Goal: Information Seeking & Learning: Learn about a topic

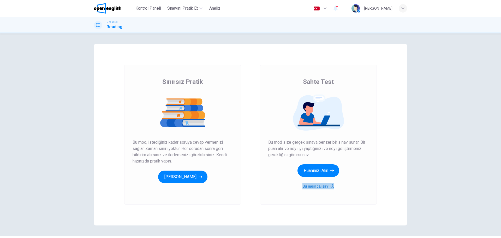
click at [325, 186] on button "Bu nasıl çalışır?" at bounding box center [318, 186] width 32 height 6
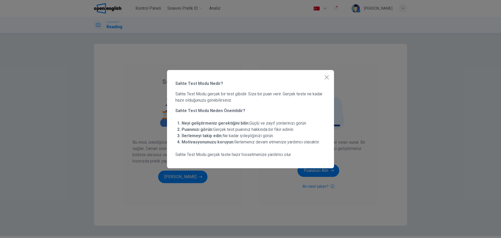
click at [332, 77] on div "Sahte Test Modu Nedir? Sahte Test Modu gerçek bir test gibidir. Size bir puan v…" at bounding box center [250, 119] width 167 height 98
click at [327, 77] on icon "button" at bounding box center [326, 77] width 4 height 4
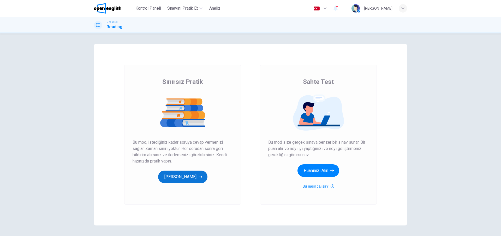
click at [188, 175] on button "[PERSON_NAME]" at bounding box center [182, 176] width 49 height 13
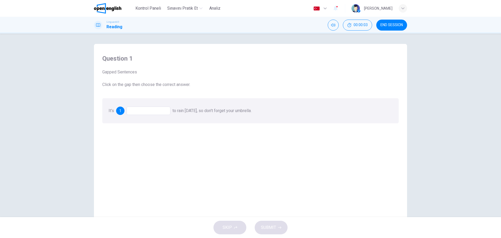
click at [149, 110] on div at bounding box center [148, 110] width 44 height 8
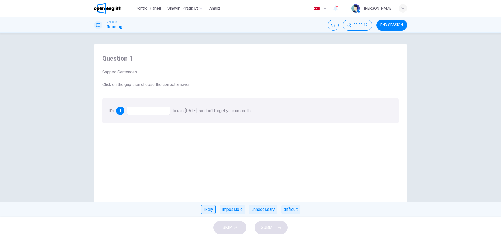
click at [207, 210] on div "likely" at bounding box center [208, 209] width 14 height 9
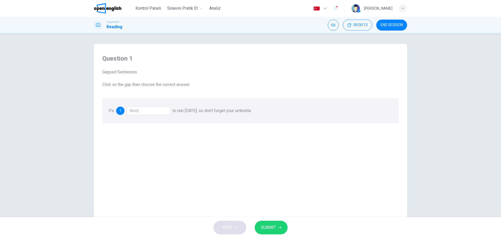
click at [278, 227] on icon "button" at bounding box center [279, 227] width 3 height 3
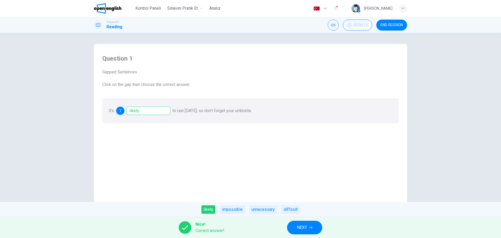
click at [307, 227] on span "NEXT" at bounding box center [302, 227] width 10 height 7
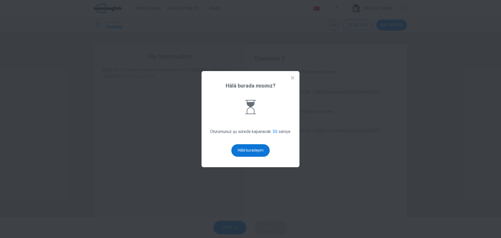
click at [249, 150] on button "Hâlâ buradayım" at bounding box center [250, 150] width 38 height 13
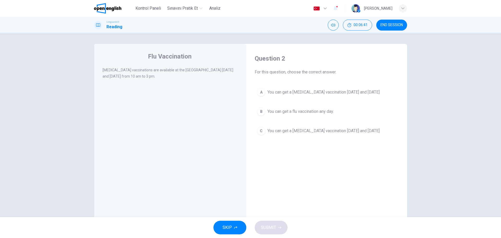
click at [257, 92] on div "A" at bounding box center [261, 92] width 8 height 8
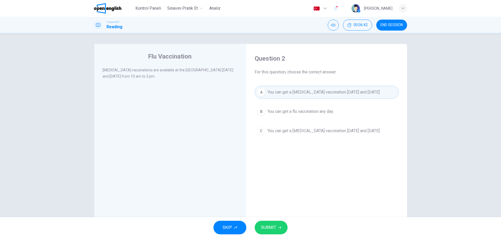
click at [280, 225] on button "SUBMIT" at bounding box center [271, 227] width 33 height 14
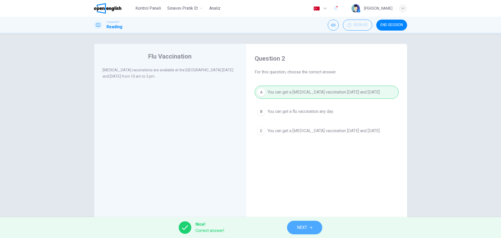
click at [305, 227] on span "NEXT" at bounding box center [302, 227] width 10 height 7
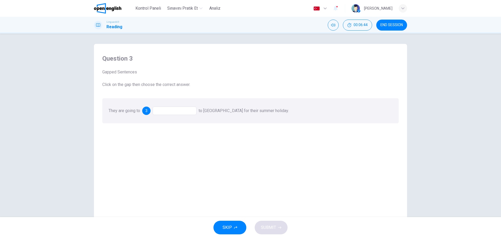
click at [158, 111] on div at bounding box center [175, 110] width 44 height 8
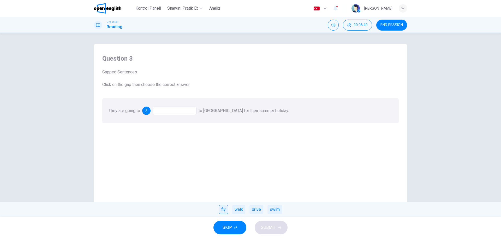
click at [224, 207] on div "fly" at bounding box center [223, 209] width 9 height 9
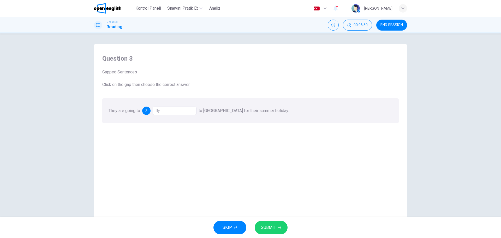
click at [269, 227] on span "SUBMIT" at bounding box center [268, 227] width 15 height 7
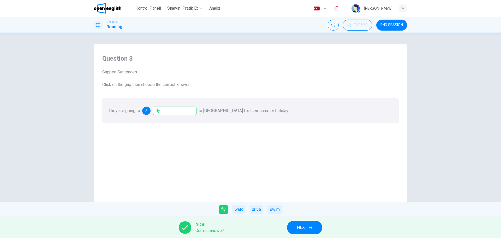
click at [292, 224] on button "NEXT" at bounding box center [304, 227] width 35 height 14
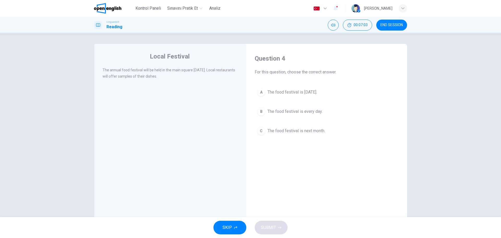
click at [287, 87] on button "A The food festival is [DATE]." at bounding box center [327, 92] width 144 height 13
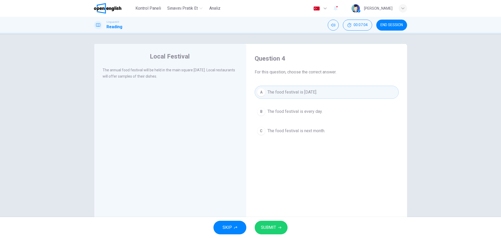
click at [270, 225] on span "SUBMIT" at bounding box center [268, 227] width 15 height 7
click at [270, 225] on span "Processing your response..." at bounding box center [258, 227] width 51 height 6
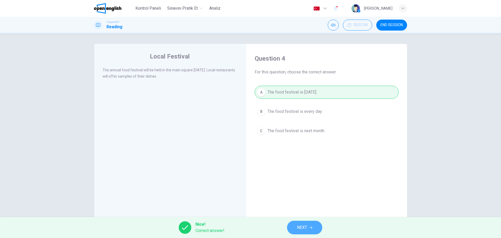
click at [316, 227] on button "NEXT" at bounding box center [304, 227] width 35 height 14
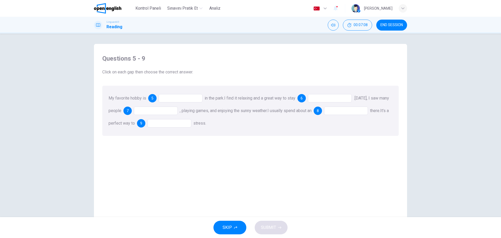
click at [184, 98] on div at bounding box center [181, 98] width 44 height 8
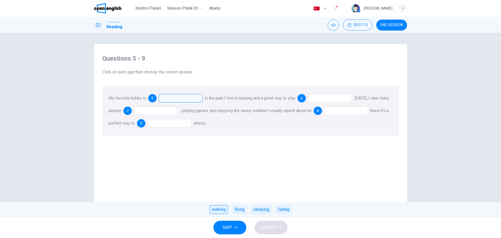
click at [220, 207] on div "walking" at bounding box center [218, 209] width 19 height 9
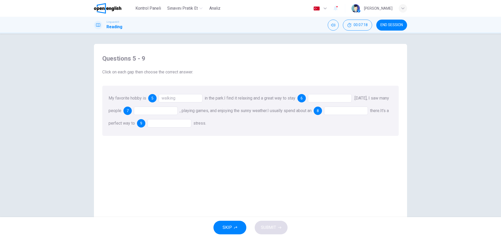
click at [329, 98] on div at bounding box center [330, 98] width 44 height 8
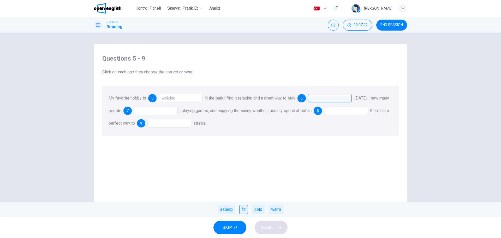
click at [246, 210] on div "fit" at bounding box center [243, 209] width 9 height 9
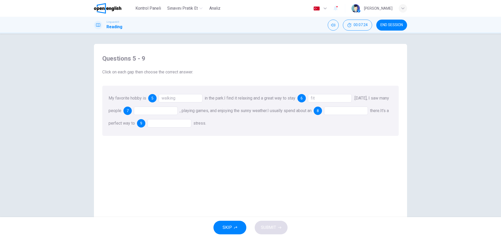
click at [162, 112] on div at bounding box center [156, 110] width 44 height 8
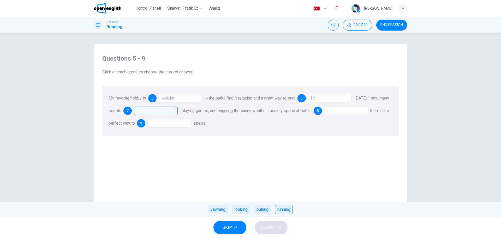
click at [286, 209] on div "running" at bounding box center [284, 209] width 18 height 9
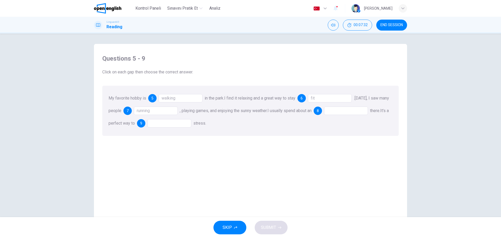
click at [348, 113] on div at bounding box center [346, 110] width 44 height 8
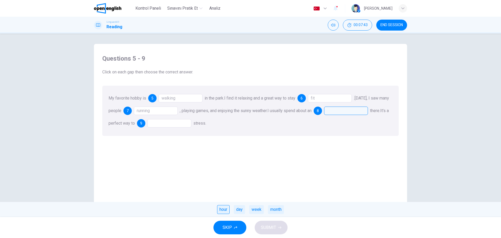
click at [229, 210] on div "hour" at bounding box center [223, 209] width 13 height 9
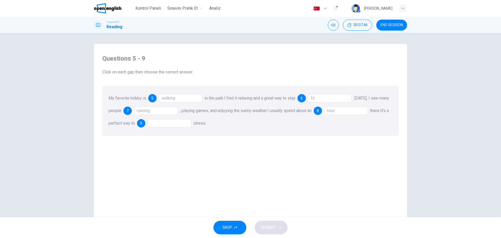
click at [191, 124] on div at bounding box center [169, 123] width 44 height 8
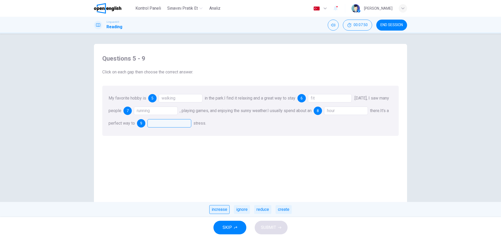
click at [224, 210] on div "increase" at bounding box center [219, 209] width 20 height 9
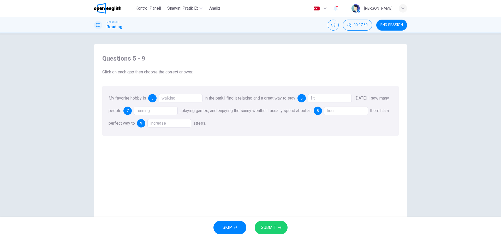
click at [277, 230] on button "SUBMIT" at bounding box center [271, 227] width 33 height 14
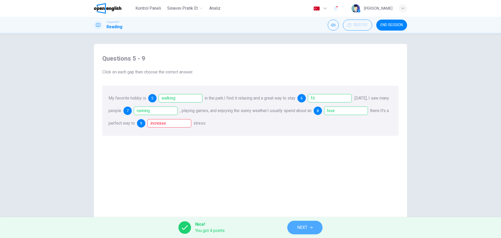
click at [295, 229] on button "NEXT" at bounding box center [304, 227] width 35 height 14
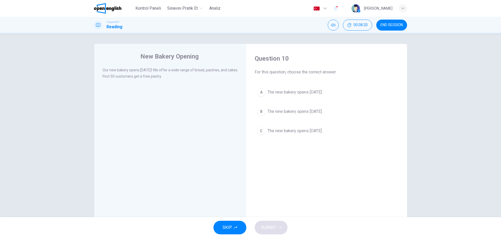
click at [316, 112] on span "The new bakery opens [DATE]." at bounding box center [294, 111] width 55 height 6
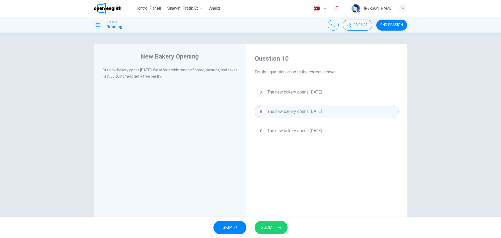
click at [273, 233] on button "SUBMIT" at bounding box center [271, 227] width 33 height 14
click at [273, 232] on div "Processing your response..." at bounding box center [250, 227] width 501 height 21
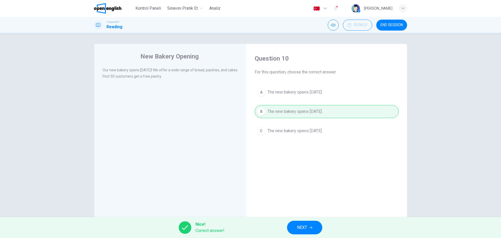
click at [300, 225] on span "NEXT" at bounding box center [302, 227] width 10 height 7
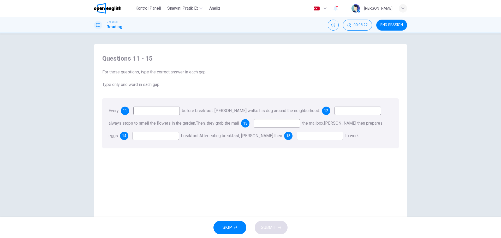
click at [165, 112] on input at bounding box center [156, 110] width 46 height 8
click at [165, 106] on div "Every 11 before breakfast, [PERSON_NAME] walks his dog around the neighborhood.…" at bounding box center [250, 123] width 296 height 50
click at [161, 109] on input at bounding box center [156, 110] width 46 height 8
click at [162, 115] on div "Every 11 before breakfast, [PERSON_NAME] walks his dog around the neighborhood.…" at bounding box center [250, 123] width 296 height 50
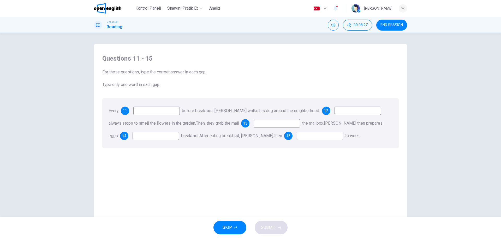
click at [171, 112] on input at bounding box center [156, 110] width 46 height 8
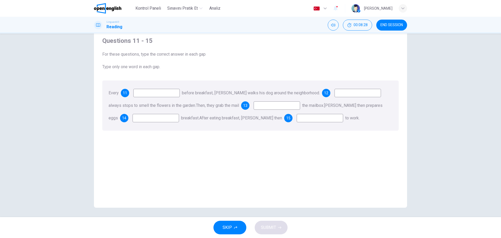
scroll to position [19, 0]
click at [212, 124] on div "Every 11 before breakfast, [PERSON_NAME] walks his dog around the neighborhood.…" at bounding box center [250, 104] width 296 height 50
click at [162, 94] on input at bounding box center [156, 92] width 46 height 8
type input "***"
click at [349, 95] on input at bounding box center [357, 92] width 46 height 8
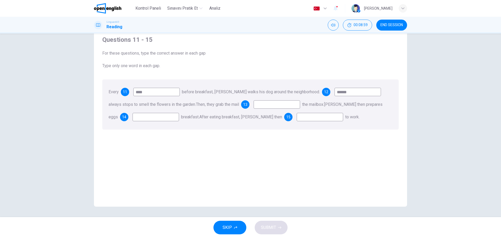
type input "******"
click at [276, 106] on input at bounding box center [277, 104] width 46 height 8
type input "***"
click at [152, 116] on input at bounding box center [155, 117] width 46 height 8
type input "***"
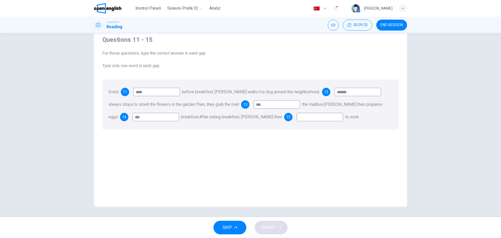
click at [297, 117] on input at bounding box center [320, 117] width 46 height 8
type input "**"
click at [268, 224] on span "SUBMIT" at bounding box center [268, 227] width 15 height 7
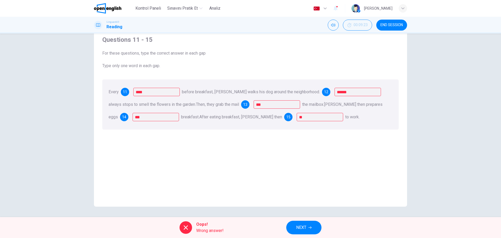
click at [315, 227] on button "NEXT" at bounding box center [303, 227] width 35 height 14
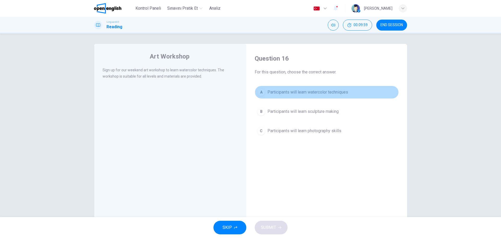
click at [271, 93] on span "Participants will learn watercolor techniques" at bounding box center [307, 92] width 81 height 6
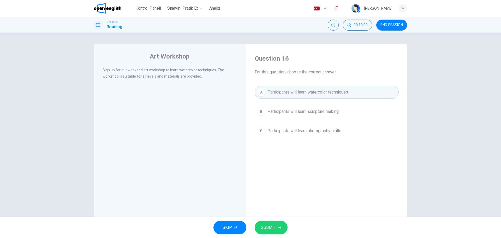
click at [276, 228] on button "SUBMIT" at bounding box center [271, 227] width 33 height 14
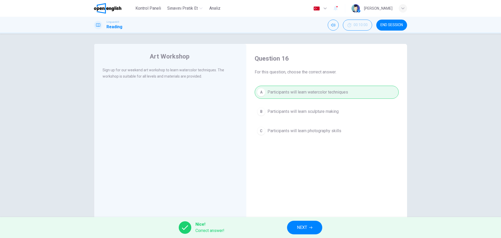
click at [314, 229] on button "NEXT" at bounding box center [304, 227] width 35 height 14
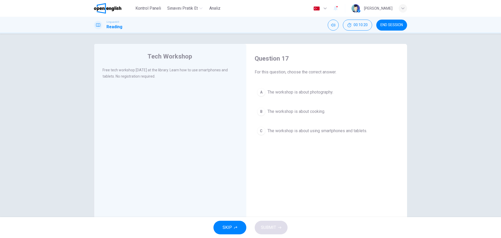
click at [315, 130] on span "The workshop is about using smartphones and tablets." at bounding box center [317, 131] width 100 height 6
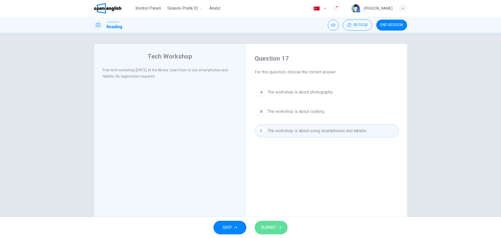
click at [271, 226] on span "SUBMIT" at bounding box center [268, 227] width 15 height 7
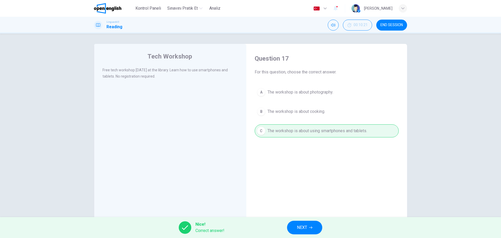
click at [305, 228] on span "NEXT" at bounding box center [302, 227] width 10 height 7
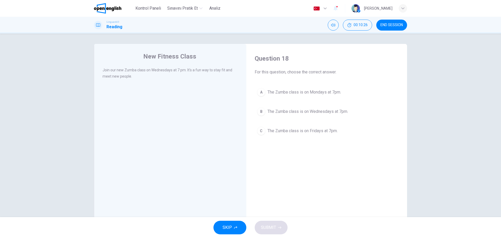
click at [295, 106] on button "B The Zumba class is on Wednesdays at 7pm." at bounding box center [327, 111] width 144 height 13
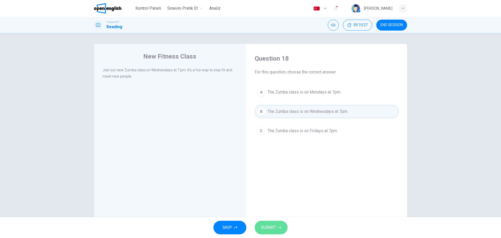
click at [263, 229] on span "SUBMIT" at bounding box center [268, 227] width 15 height 7
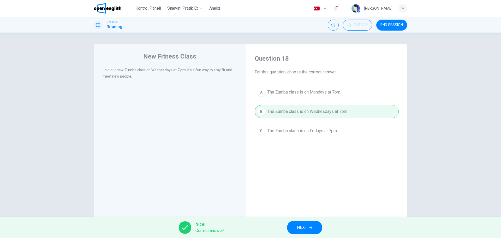
click at [303, 227] on span "NEXT" at bounding box center [302, 227] width 10 height 7
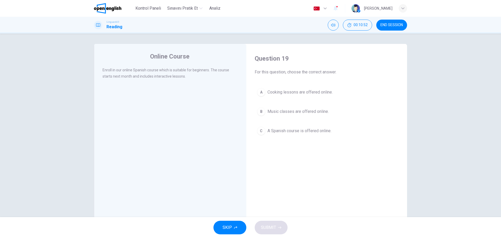
click at [302, 133] on span "A Spanish course is offered online." at bounding box center [299, 131] width 64 height 6
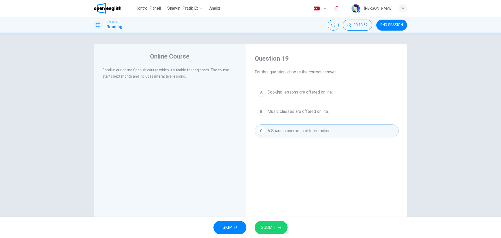
click at [279, 227] on icon "button" at bounding box center [279, 227] width 3 height 3
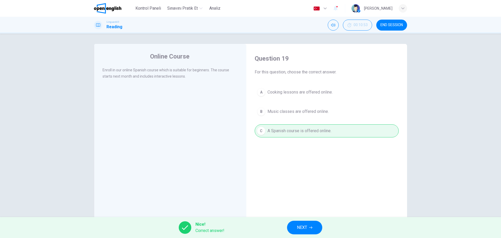
click at [299, 226] on span "NEXT" at bounding box center [302, 227] width 10 height 7
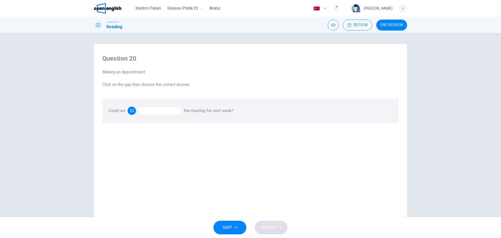
click at [160, 104] on div "Could we 20 the meeting for next week?" at bounding box center [250, 110] width 296 height 25
click at [160, 113] on div at bounding box center [160, 110] width 44 height 8
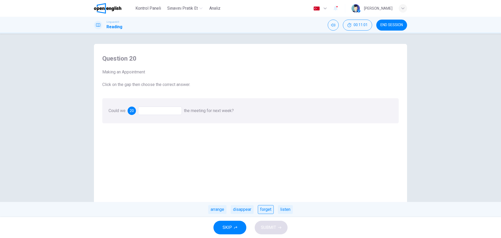
click at [268, 208] on div "forget" at bounding box center [266, 209] width 16 height 9
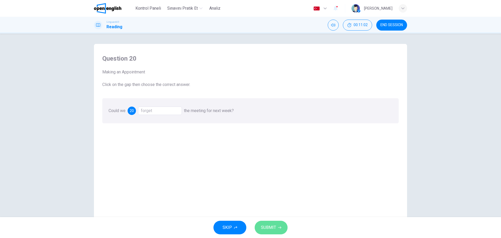
click at [271, 228] on span "SUBMIT" at bounding box center [268, 227] width 15 height 7
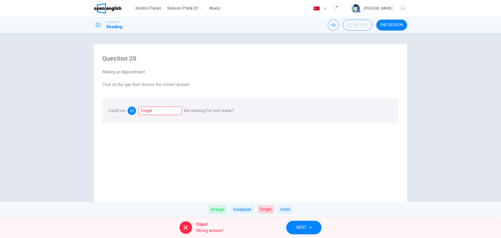
click at [218, 210] on div "arrange" at bounding box center [217, 209] width 18 height 9
click at [302, 230] on span "NEXT" at bounding box center [301, 227] width 10 height 7
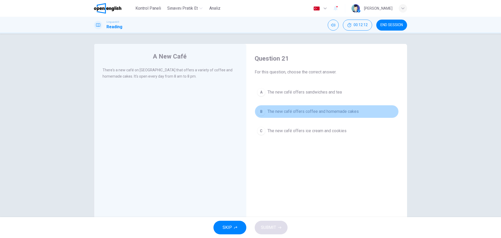
click at [269, 110] on span "The new café offers coffee and homemade cakes" at bounding box center [312, 111] width 91 height 6
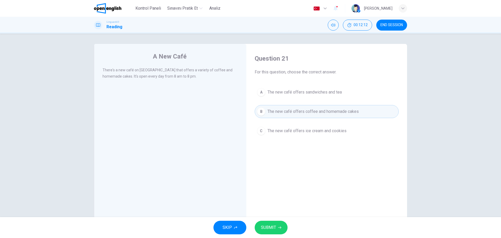
click at [268, 224] on span "SUBMIT" at bounding box center [268, 227] width 15 height 7
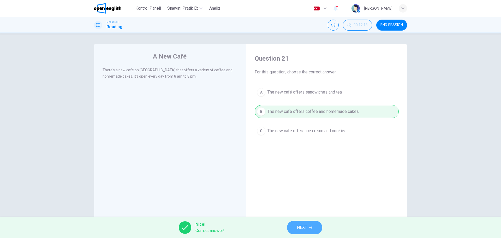
click at [308, 228] on button "NEXT" at bounding box center [304, 227] width 35 height 14
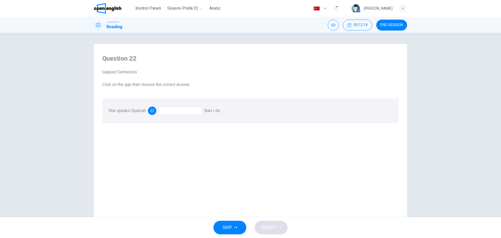
click at [181, 110] on div at bounding box center [180, 110] width 44 height 8
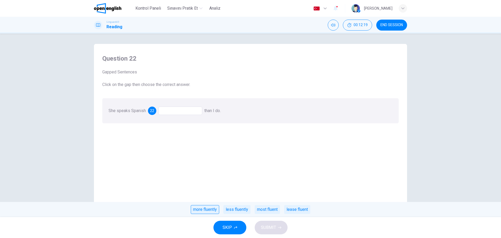
click at [204, 211] on div "more fluently" at bounding box center [205, 209] width 28 height 9
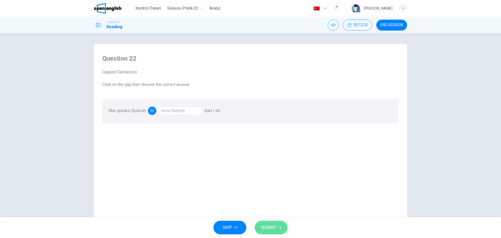
click at [274, 232] on button "SUBMIT" at bounding box center [271, 227] width 33 height 14
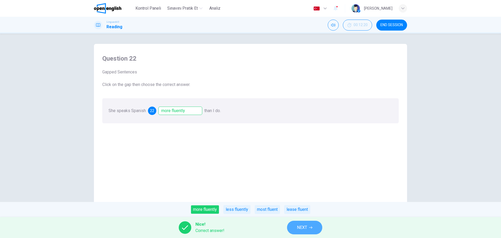
click at [297, 224] on span "NEXT" at bounding box center [302, 227] width 10 height 7
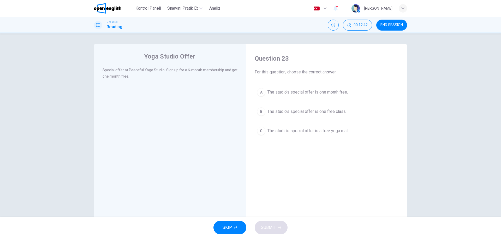
click at [271, 92] on span "The studio's special offer is one month free." at bounding box center [307, 92] width 80 height 6
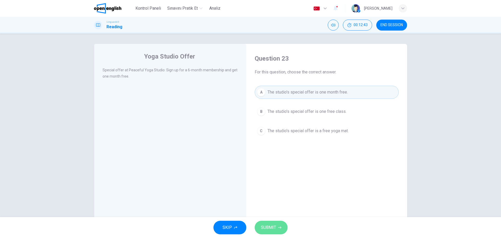
click at [269, 224] on span "SUBMIT" at bounding box center [268, 227] width 15 height 7
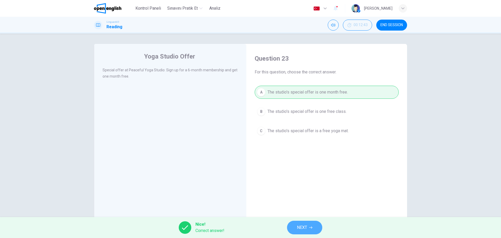
click at [301, 227] on span "NEXT" at bounding box center [302, 227] width 10 height 7
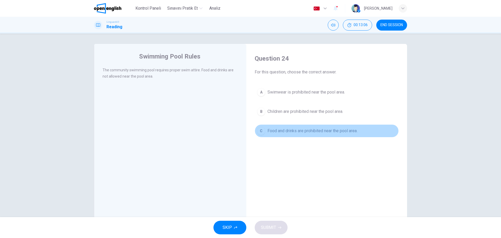
drag, startPoint x: 288, startPoint y: 134, endPoint x: 278, endPoint y: 161, distance: 29.1
click at [287, 133] on span "Food and drinks are prohibited near the pool area." at bounding box center [312, 131] width 90 height 6
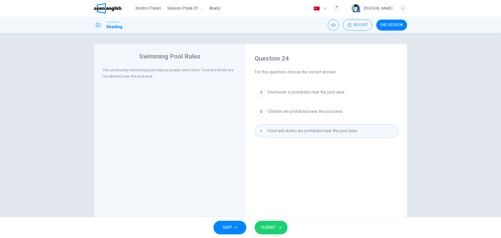
click at [275, 230] on span "SUBMIT" at bounding box center [268, 227] width 15 height 7
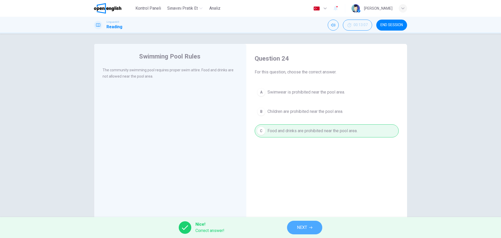
click at [311, 225] on button "NEXT" at bounding box center [304, 227] width 35 height 14
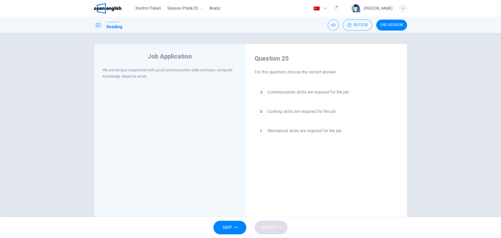
click at [340, 91] on span "Communication skills are required for the job." at bounding box center [308, 92] width 82 height 6
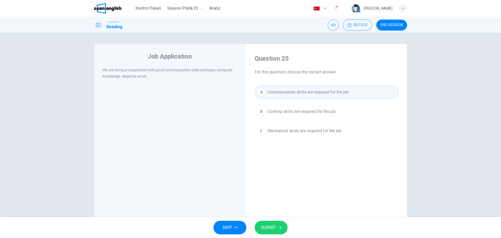
click at [262, 229] on span "SUBMIT" at bounding box center [268, 227] width 15 height 7
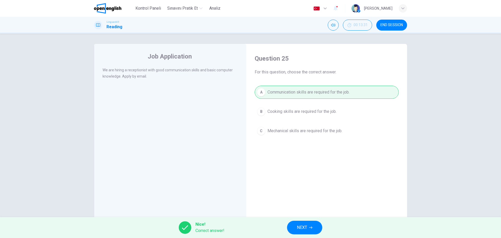
click at [309, 232] on button "NEXT" at bounding box center [304, 227] width 35 height 14
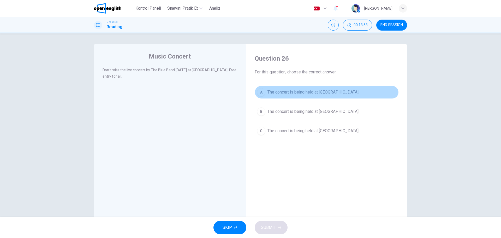
click at [295, 89] on span "The concert is being held at [GEOGRAPHIC_DATA]." at bounding box center [313, 92] width 92 height 6
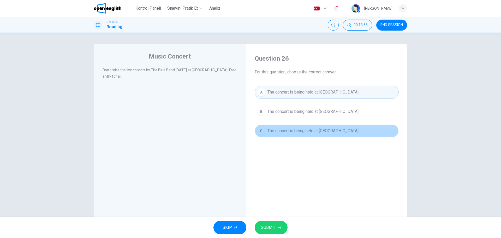
click at [321, 131] on span "The concert is being held at [GEOGRAPHIC_DATA]." at bounding box center [313, 131] width 92 height 6
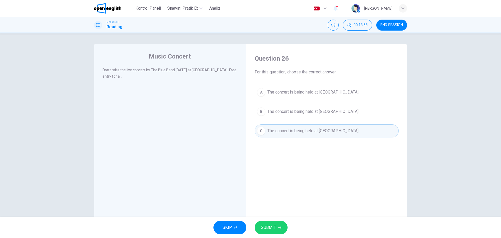
click at [265, 230] on span "SUBMIT" at bounding box center [268, 227] width 15 height 7
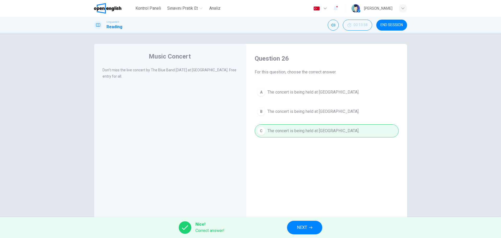
click at [299, 227] on span "NEXT" at bounding box center [302, 227] width 10 height 7
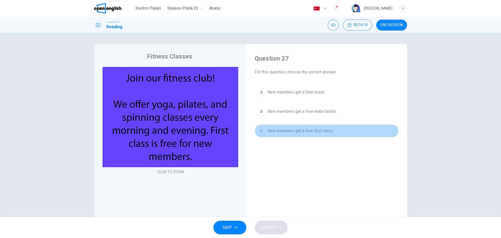
click at [292, 132] on span "New members get a free first class." at bounding box center [300, 131] width 66 height 6
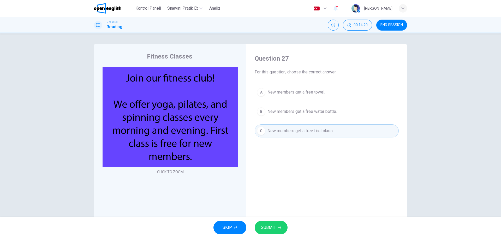
click at [277, 230] on button "SUBMIT" at bounding box center [271, 227] width 33 height 14
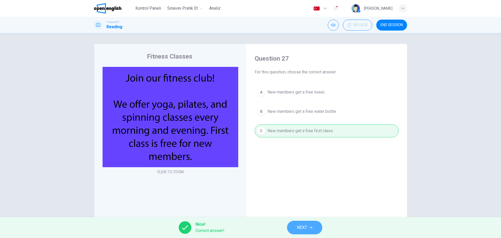
click at [312, 231] on button "NEXT" at bounding box center [304, 227] width 35 height 14
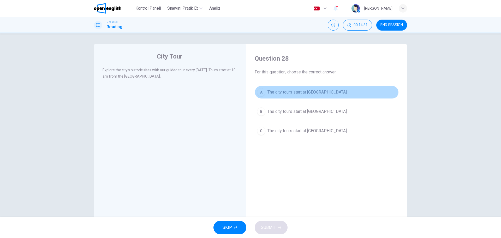
click at [297, 93] on span "The city tours start at [GEOGRAPHIC_DATA]." at bounding box center [307, 92] width 80 height 6
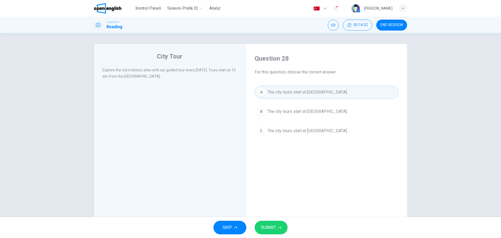
click at [279, 226] on icon "button" at bounding box center [279, 227] width 3 height 3
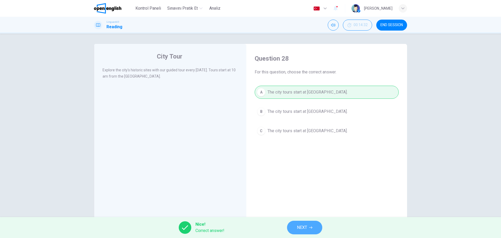
click at [315, 232] on button "NEXT" at bounding box center [304, 227] width 35 height 14
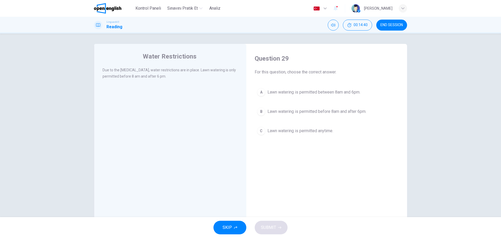
click at [283, 93] on span "Lawn watering is permitted between 8am and 6pm." at bounding box center [313, 92] width 93 height 6
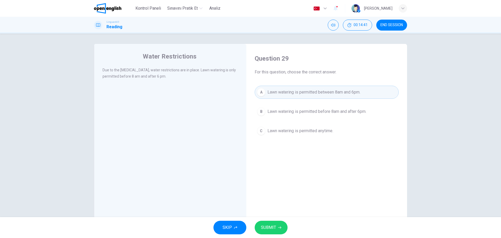
click at [270, 220] on button "SUBMIT" at bounding box center [271, 227] width 33 height 14
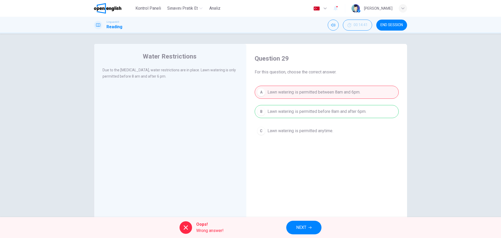
click at [297, 229] on span "NEXT" at bounding box center [301, 227] width 10 height 7
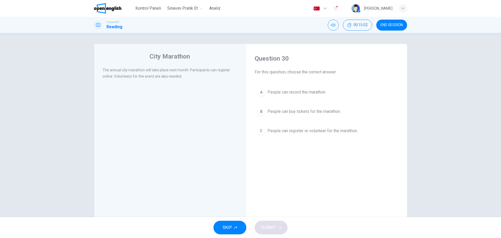
click at [272, 134] on span "People can register or volunteer for the marathon." at bounding box center [312, 131] width 90 height 6
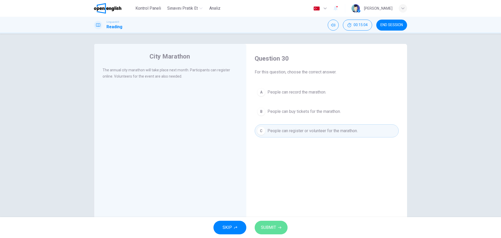
click at [278, 225] on button "SUBMIT" at bounding box center [271, 227] width 33 height 14
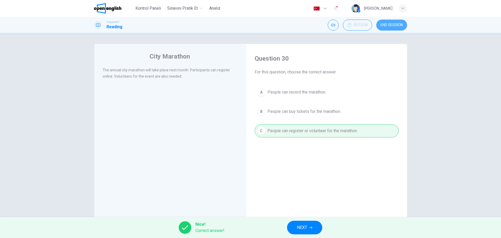
click at [394, 25] on span "END SESSION" at bounding box center [391, 25] width 22 height 4
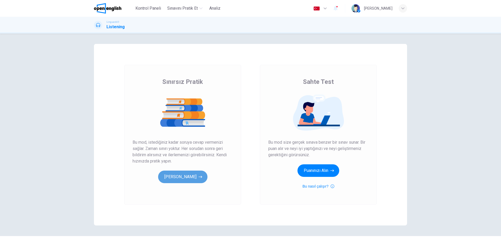
click at [176, 173] on button "[PERSON_NAME]" at bounding box center [182, 176] width 49 height 13
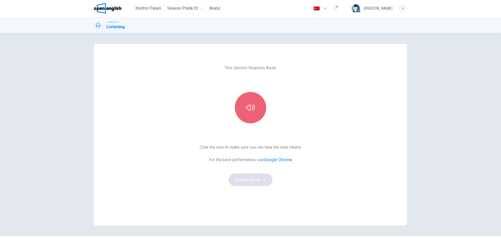
click at [256, 105] on button "button" at bounding box center [250, 107] width 31 height 31
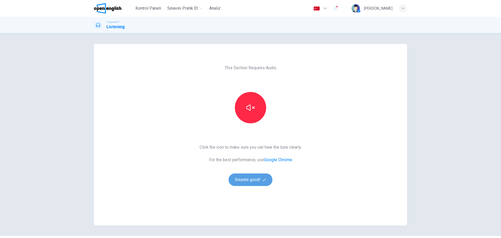
click at [250, 182] on button "Sounds good!" at bounding box center [250, 179] width 44 height 13
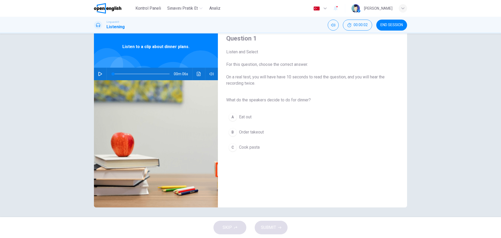
scroll to position [19, 0]
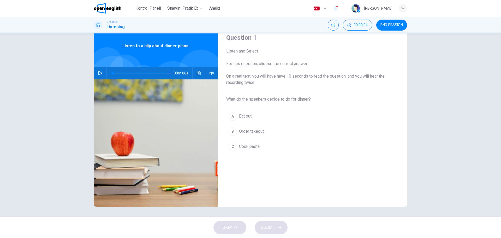
click at [99, 70] on button "button" at bounding box center [100, 73] width 8 height 13
type input "*"
click at [231, 144] on div "C" at bounding box center [232, 146] width 8 height 8
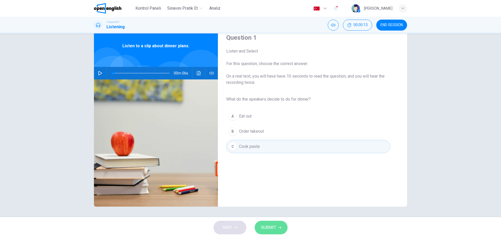
click at [268, 231] on button "SUBMIT" at bounding box center [271, 227] width 33 height 14
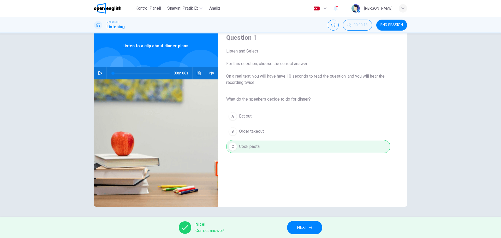
click at [299, 230] on span "NEXT" at bounding box center [302, 227] width 10 height 7
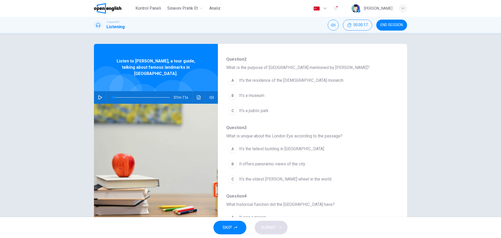
scroll to position [52, 0]
click at [98, 95] on icon "button" at bounding box center [100, 97] width 4 height 4
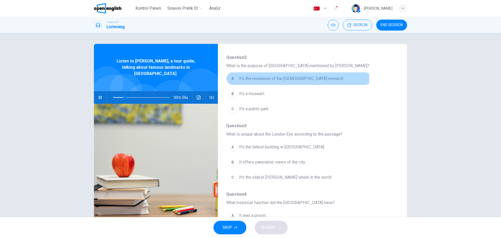
click at [244, 77] on span "It’s the residence of the British monarch" at bounding box center [291, 78] width 104 height 6
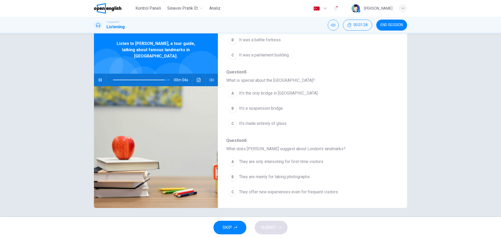
scroll to position [19, 0]
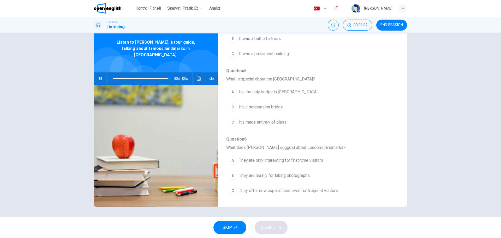
type input "*"
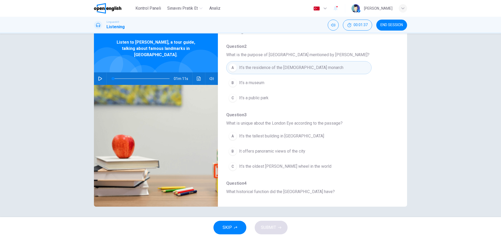
scroll to position [43, 0]
click at [197, 72] on button "Ses transkripsiyonunu görmek için tıklayın" at bounding box center [199, 78] width 8 height 13
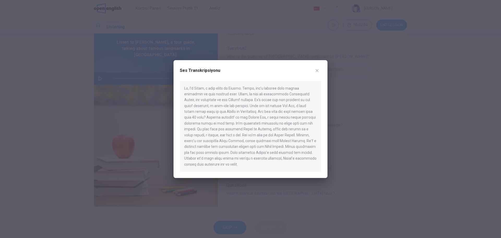
click at [315, 70] on icon "button" at bounding box center [317, 70] width 4 height 4
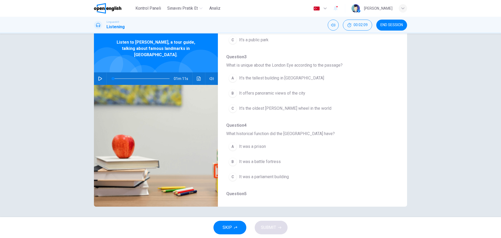
scroll to position [104, 0]
click at [209, 76] on icon "button" at bounding box center [211, 78] width 4 height 4
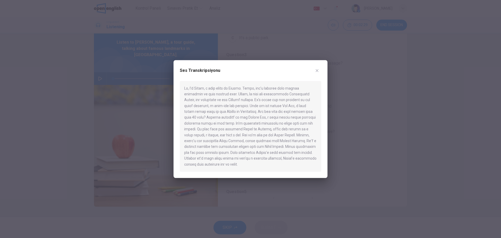
click at [317, 69] on icon "button" at bounding box center [317, 70] width 4 height 4
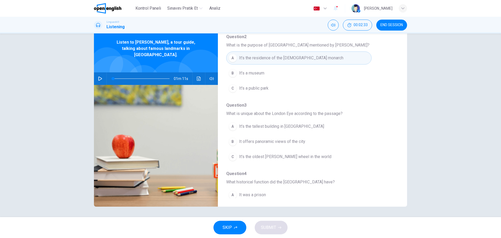
scroll to position [52, 0]
click at [232, 144] on div "B" at bounding box center [232, 143] width 8 height 8
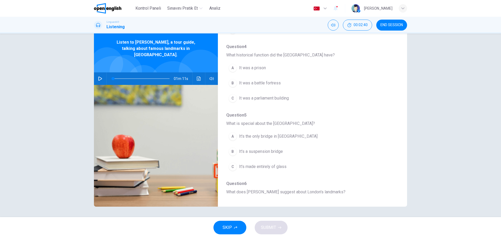
scroll to position [183, 0]
click at [199, 76] on icon "Ses transkripsiyonunu görmek için tıklayın" at bounding box center [199, 78] width 4 height 4
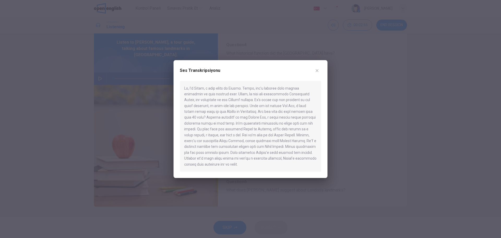
click at [317, 71] on icon "button" at bounding box center [317, 70] width 3 height 3
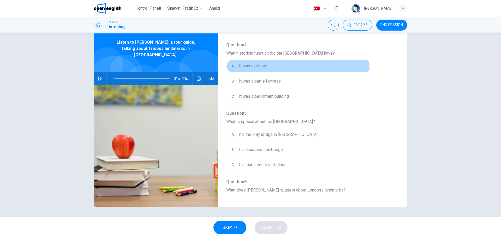
click at [261, 69] on button "A It was a prison" at bounding box center [298, 65] width 145 height 13
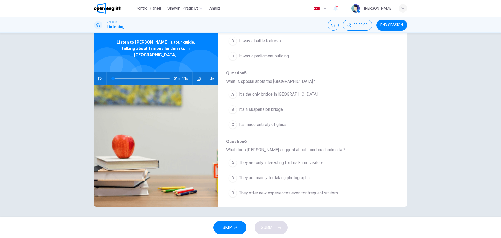
scroll to position [225, 0]
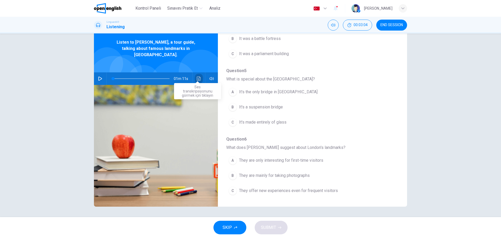
click at [197, 76] on icon "Ses transkripsiyonunu görmek için tıklayın" at bounding box center [199, 78] width 4 height 4
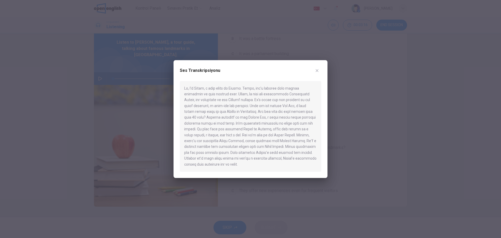
drag, startPoint x: 299, startPoint y: 71, endPoint x: 284, endPoint y: 73, distance: 14.7
click at [284, 73] on div "Ses Transkripsiyonu" at bounding box center [250, 73] width 141 height 15
click at [320, 70] on button "button" at bounding box center [317, 70] width 8 height 8
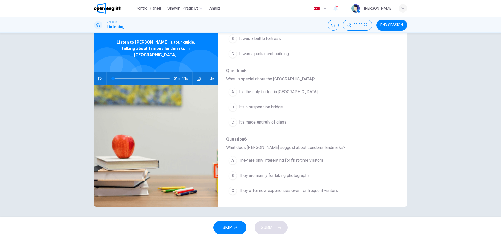
click at [276, 101] on button "B It's a suspension bridge" at bounding box center [298, 106] width 145 height 13
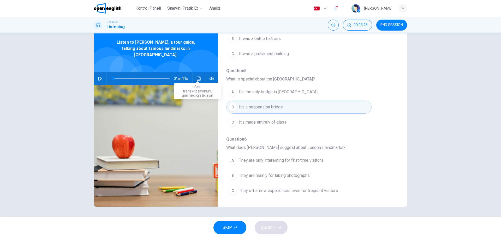
click at [197, 76] on icon "Ses transkripsiyonunu görmek için tıklayın" at bounding box center [199, 78] width 4 height 4
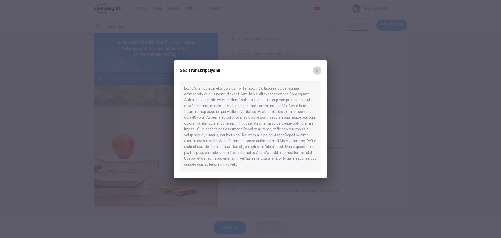
click at [319, 70] on icon "button" at bounding box center [317, 70] width 4 height 4
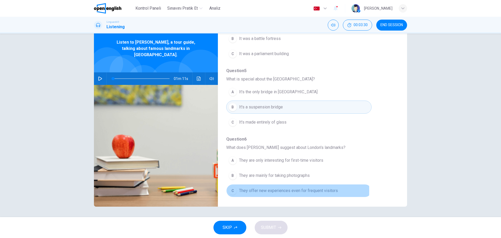
click at [234, 190] on div "C" at bounding box center [232, 190] width 8 height 8
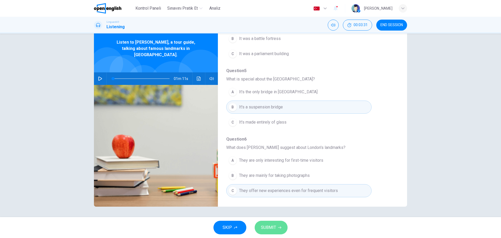
click at [272, 226] on span "SUBMIT" at bounding box center [268, 227] width 15 height 7
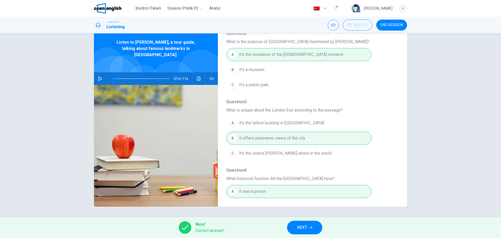
scroll to position [0, 0]
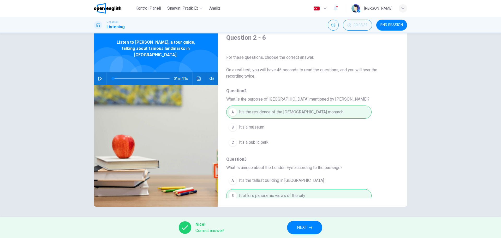
click at [297, 225] on button "NEXT" at bounding box center [304, 227] width 35 height 14
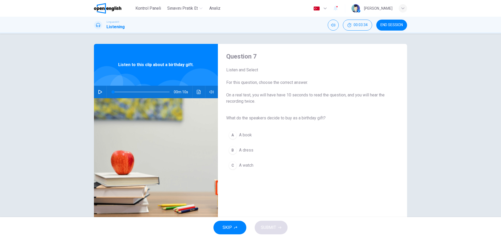
click at [99, 92] on icon "button" at bounding box center [100, 92] width 4 height 4
click at [209, 91] on icon "button" at bounding box center [211, 91] width 4 height 3
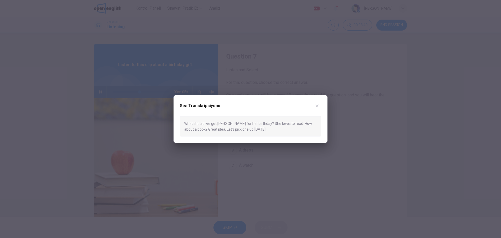
click at [319, 105] on button "button" at bounding box center [317, 105] width 8 height 8
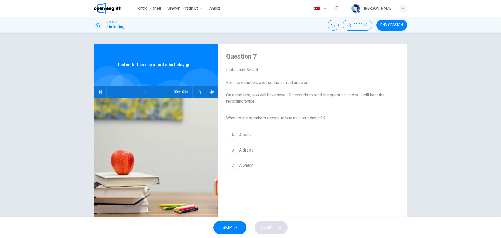
click at [226, 132] on button "A A book" at bounding box center [308, 134] width 164 height 13
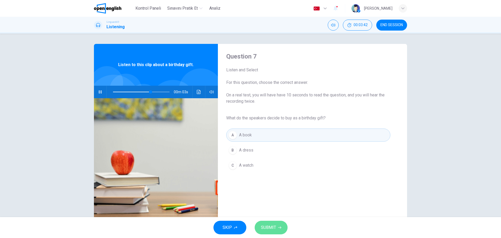
click at [265, 227] on span "SUBMIT" at bounding box center [268, 227] width 15 height 7
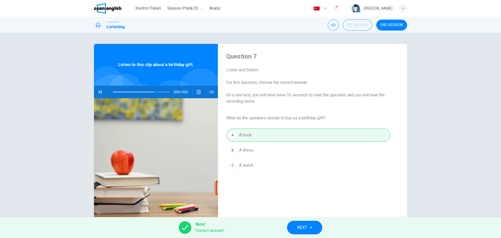
type input "**"
click at [287, 230] on div "Nice! Correct answer! NEXT" at bounding box center [250, 227] width 501 height 21
click at [291, 228] on button "NEXT" at bounding box center [304, 227] width 35 height 14
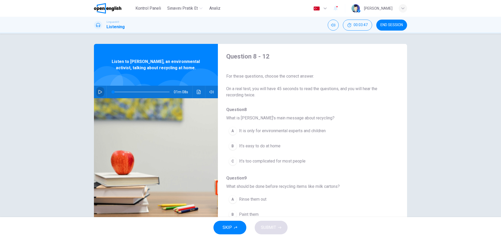
click at [99, 91] on icon "button" at bounding box center [100, 92] width 4 height 4
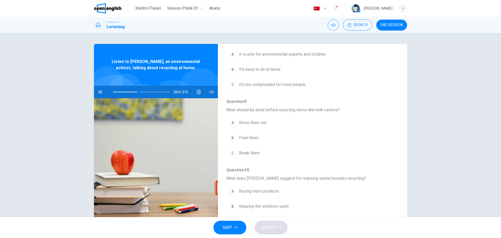
scroll to position [78, 0]
drag, startPoint x: 141, startPoint y: 92, endPoint x: 102, endPoint y: 92, distance: 38.6
click at [111, 92] on span at bounding box center [112, 91] width 3 height 3
click at [98, 92] on icon "button" at bounding box center [100, 92] width 4 height 4
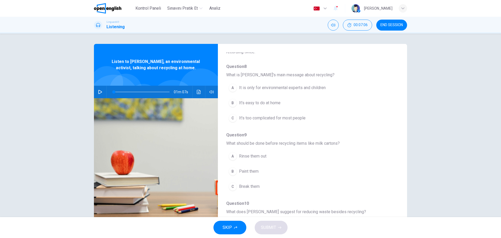
scroll to position [26, 0]
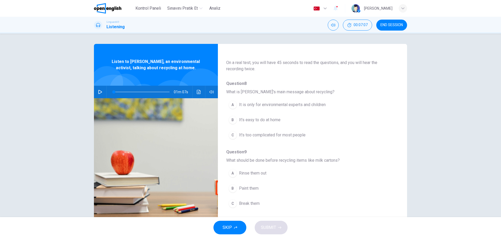
click at [98, 93] on icon "button" at bounding box center [100, 92] width 4 height 4
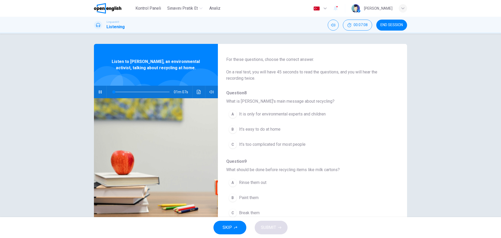
scroll to position [0, 0]
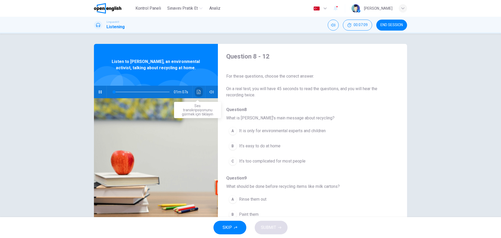
click at [199, 90] on icon "Ses transkripsiyonunu görmek için tıklayın" at bounding box center [199, 92] width 4 height 4
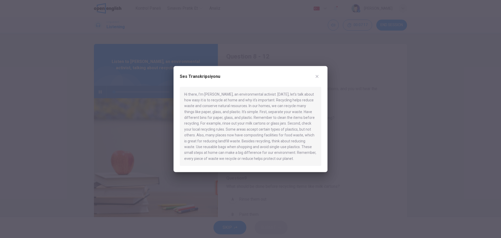
click at [317, 75] on icon "button" at bounding box center [317, 76] width 4 height 4
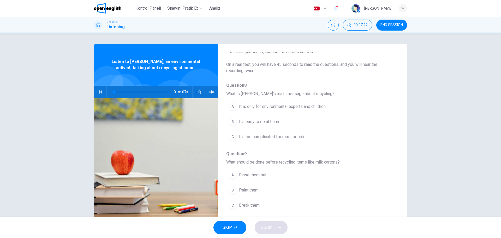
scroll to position [26, 0]
click at [272, 118] on span "It's easy to do at home" at bounding box center [259, 120] width 41 height 6
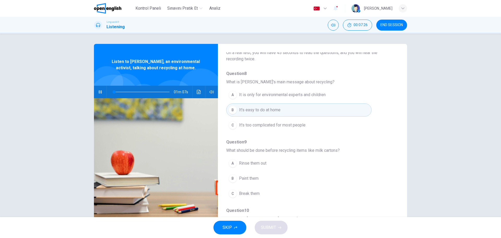
scroll to position [52, 0]
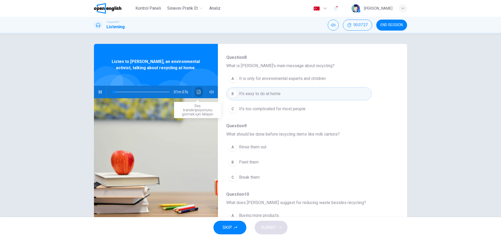
click at [197, 89] on button "Ses transkripsiyonunu görmek için tıklayın" at bounding box center [199, 92] width 8 height 13
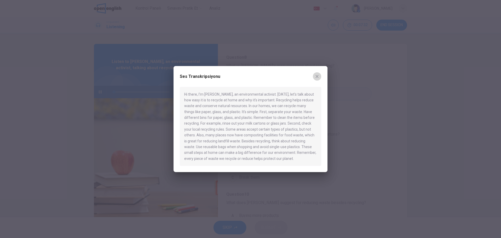
click at [316, 76] on icon "button" at bounding box center [317, 76] width 3 height 3
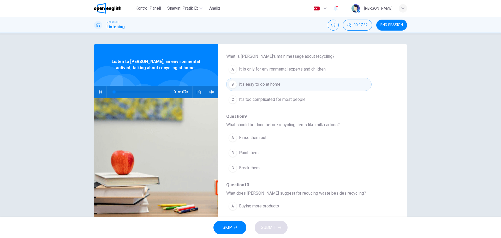
scroll to position [78, 0]
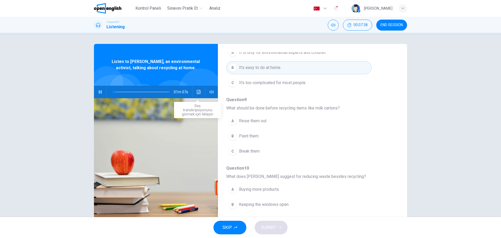
click at [197, 89] on button "Ses transkripsiyonunu görmek için tıklayın" at bounding box center [199, 92] width 8 height 13
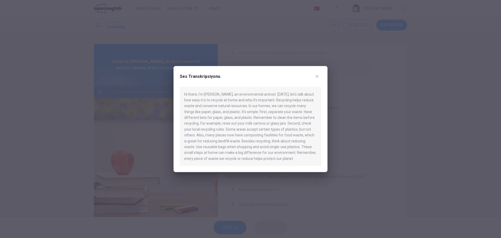
click at [320, 76] on button "button" at bounding box center [317, 76] width 8 height 8
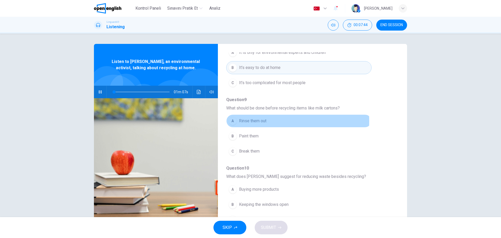
click at [247, 121] on span "Rinse them out" at bounding box center [252, 121] width 27 height 6
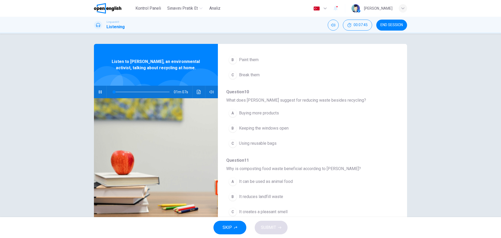
scroll to position [156, 0]
click at [197, 93] on icon "Ses transkripsiyonunu görmek için tıklayın" at bounding box center [199, 92] width 4 height 4
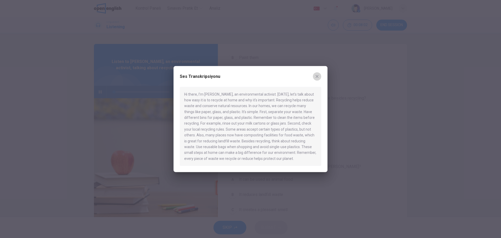
click at [316, 76] on icon "button" at bounding box center [317, 76] width 3 height 3
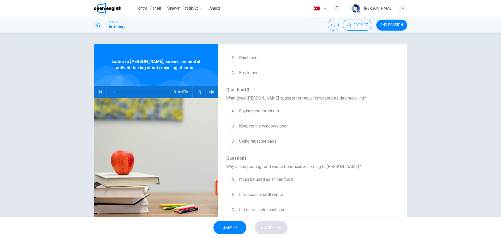
click at [101, 94] on button "button" at bounding box center [100, 92] width 8 height 13
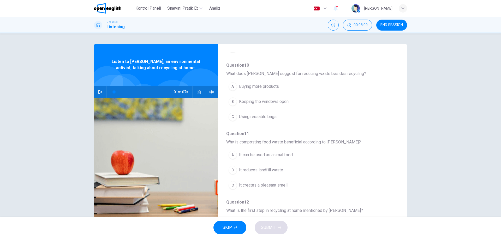
scroll to position [183, 0]
click at [197, 90] on icon "Ses transkripsiyonunu görmek için tıklayın" at bounding box center [199, 92] width 4 height 4
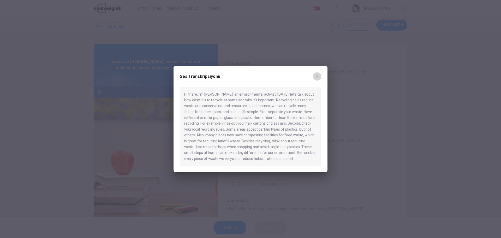
click at [317, 75] on icon "button" at bounding box center [317, 76] width 4 height 4
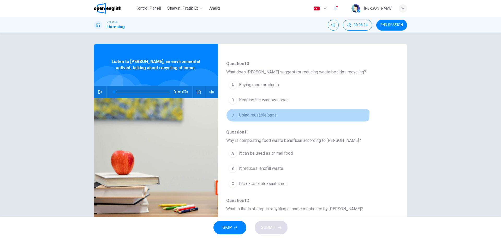
click at [273, 112] on span "Using reusable bags" at bounding box center [258, 115] width 38 height 6
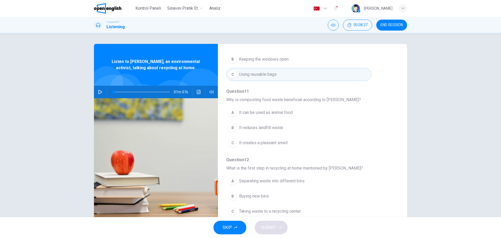
scroll to position [225, 0]
click at [197, 93] on icon "Ses transkripsiyonunu görmek için tıklayın" at bounding box center [199, 92] width 4 height 4
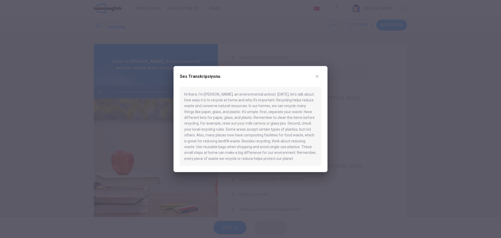
drag, startPoint x: 308, startPoint y: 71, endPoint x: 314, endPoint y: 74, distance: 6.0
click at [309, 71] on div "Ses Transkripsiyonu Hi there, I'm Emily, an environmental activist. Today, let'…" at bounding box center [250, 119] width 154 height 106
click at [315, 75] on icon "button" at bounding box center [317, 76] width 4 height 4
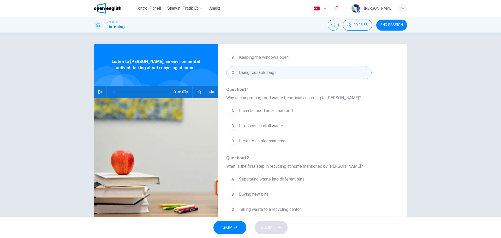
click at [296, 123] on button "B It reduces landfill waste" at bounding box center [298, 125] width 145 height 13
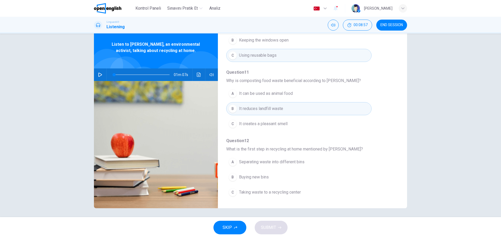
scroll to position [19, 0]
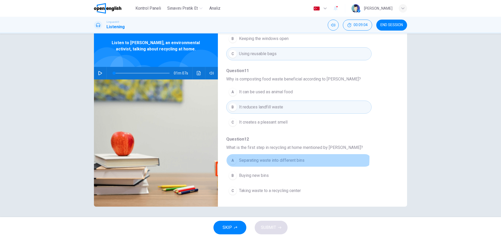
click at [285, 158] on span "Separating waste into different bins" at bounding box center [271, 160] width 65 height 6
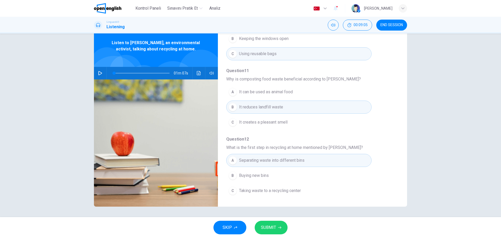
click at [272, 227] on span "SUBMIT" at bounding box center [268, 227] width 15 height 7
type input "*"
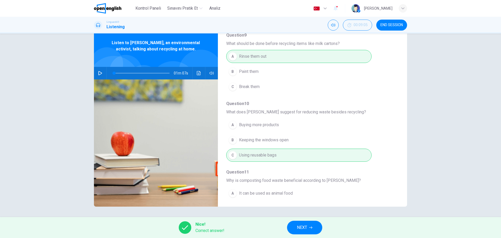
scroll to position [121, 0]
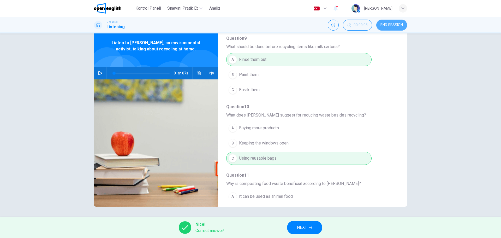
click at [389, 25] on span "END SESSION" at bounding box center [391, 25] width 22 height 4
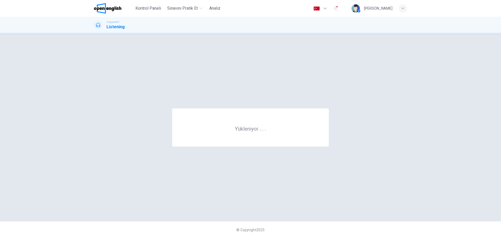
scroll to position [0, 0]
